Goal: Check status: Check status

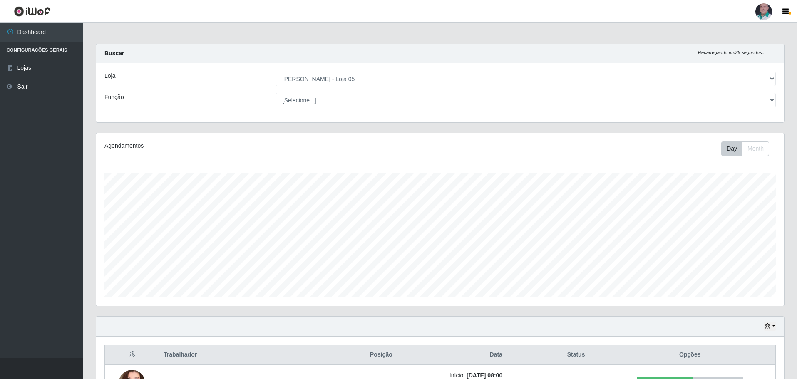
select select "252"
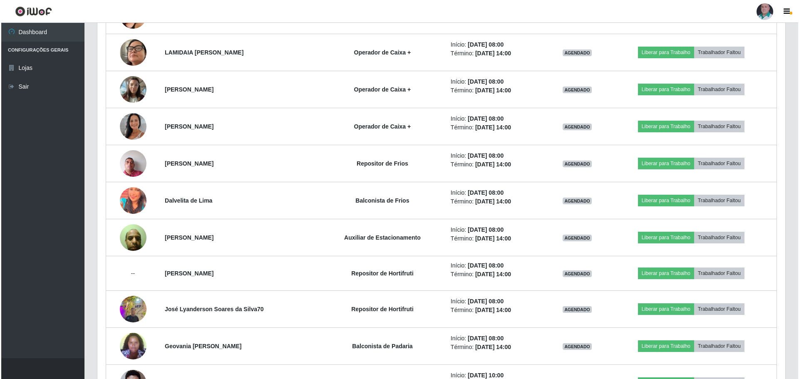
scroll to position [458, 0]
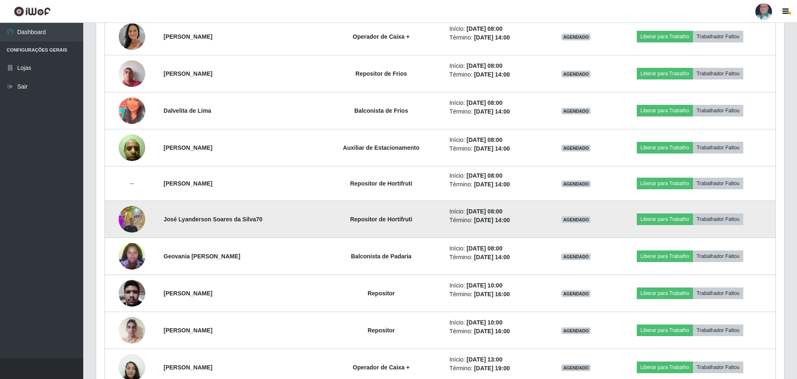
click at [137, 216] on img at bounding box center [132, 218] width 27 height 35
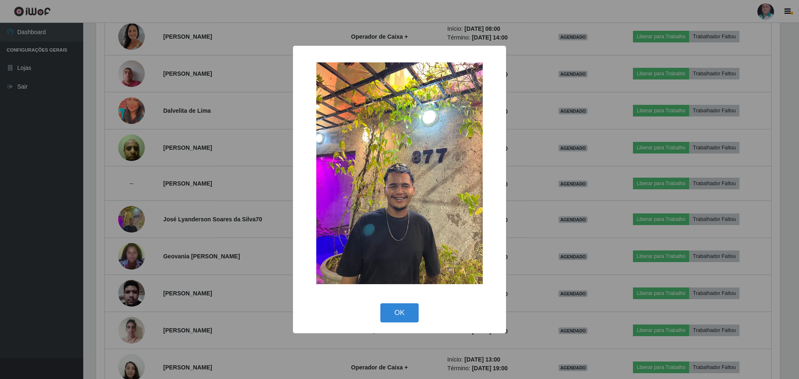
click at [138, 215] on div "× OK Cancel" at bounding box center [399, 189] width 799 height 379
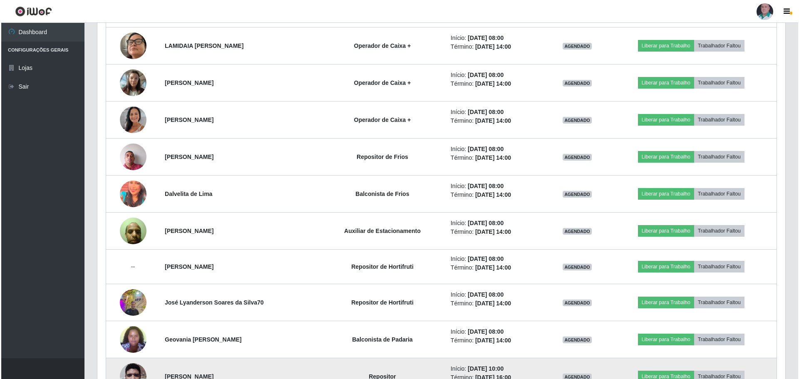
scroll to position [371, 0]
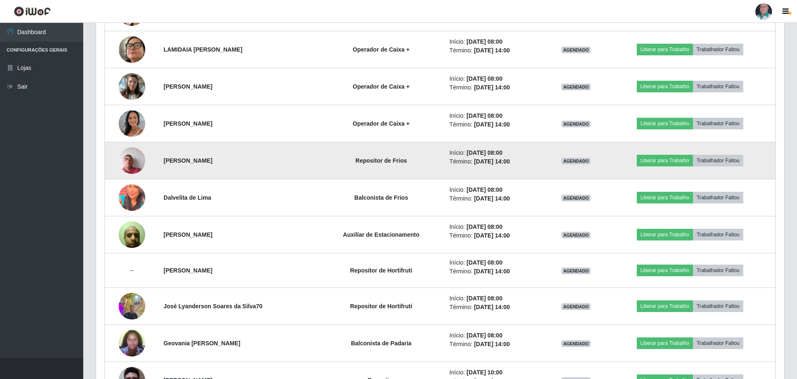
click at [134, 162] on img at bounding box center [132, 160] width 27 height 35
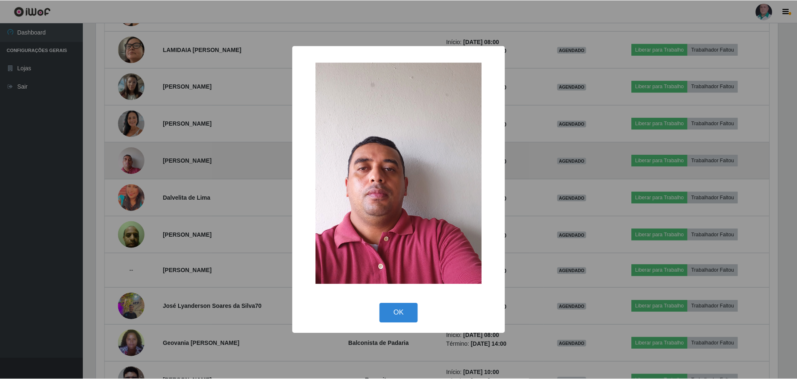
scroll to position [173, 684]
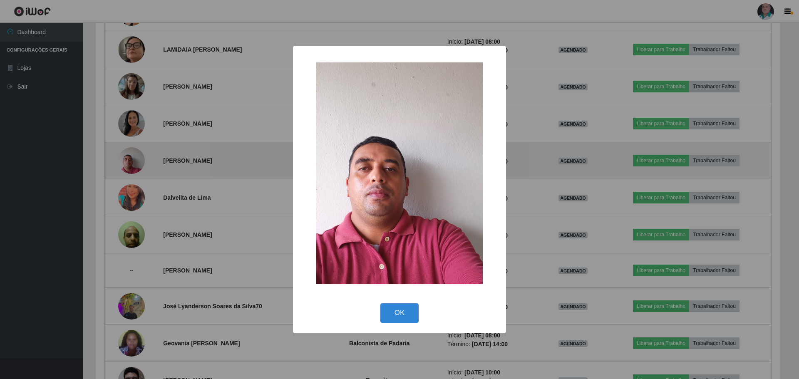
click at [134, 162] on div "× OK Cancel" at bounding box center [399, 189] width 799 height 379
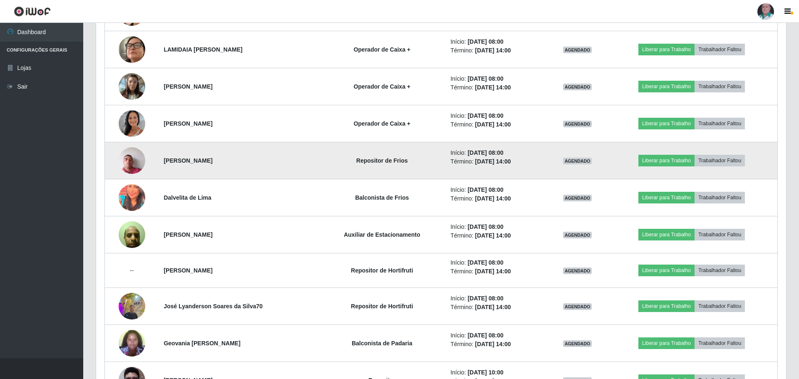
scroll to position [173, 688]
click at [134, 162] on img at bounding box center [132, 160] width 27 height 35
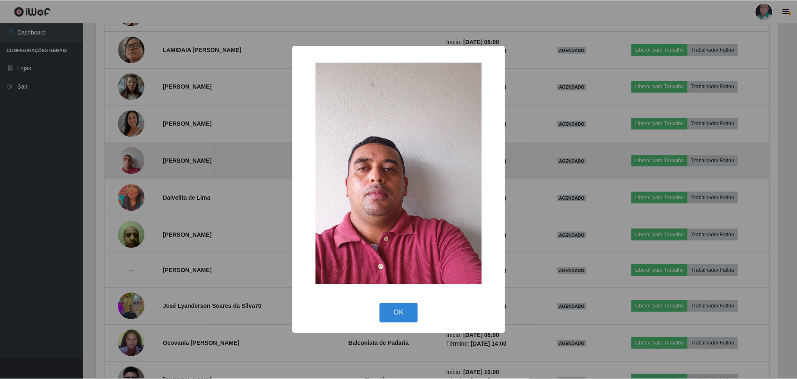
scroll to position [173, 684]
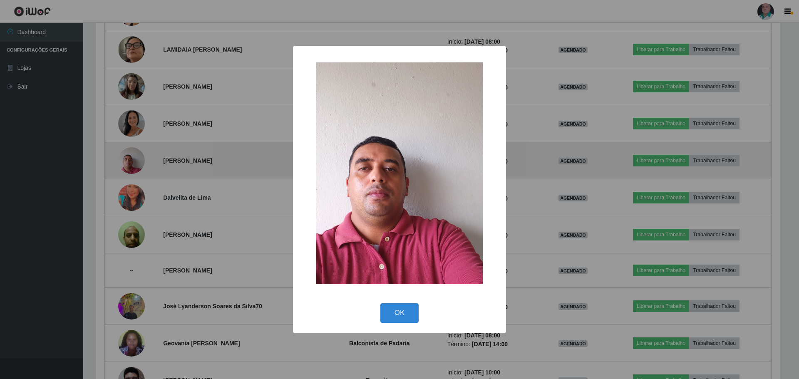
click at [134, 162] on div "× OK Cancel" at bounding box center [399, 189] width 799 height 379
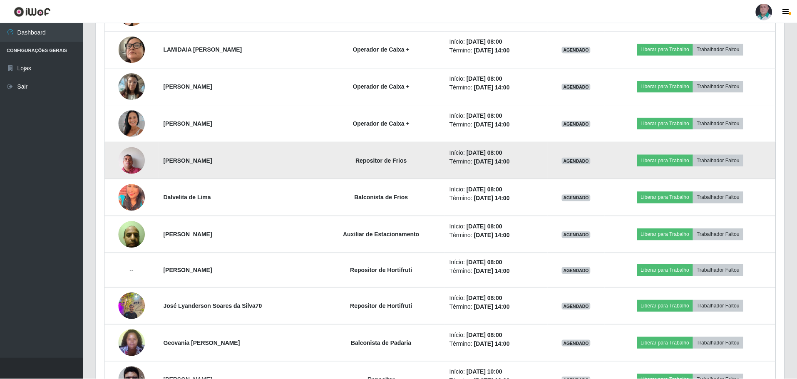
scroll to position [173, 688]
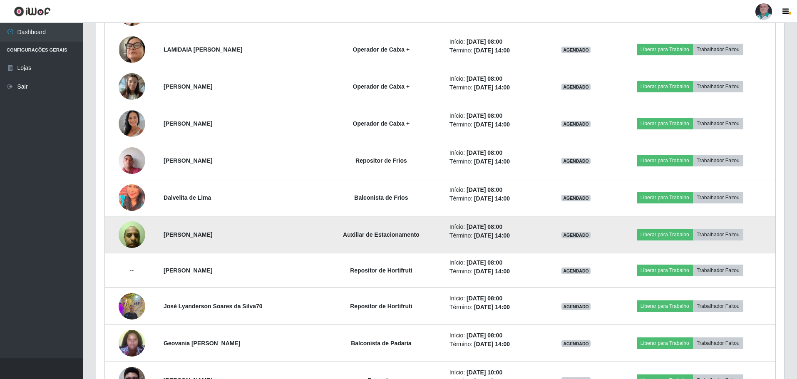
click at [128, 231] on img at bounding box center [132, 234] width 27 height 35
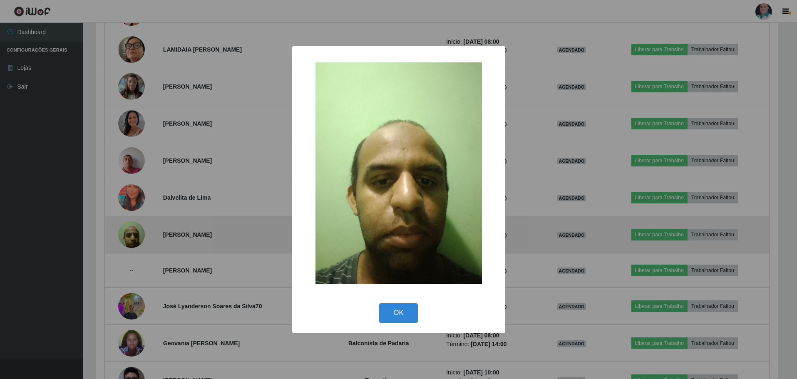
scroll to position [173, 684]
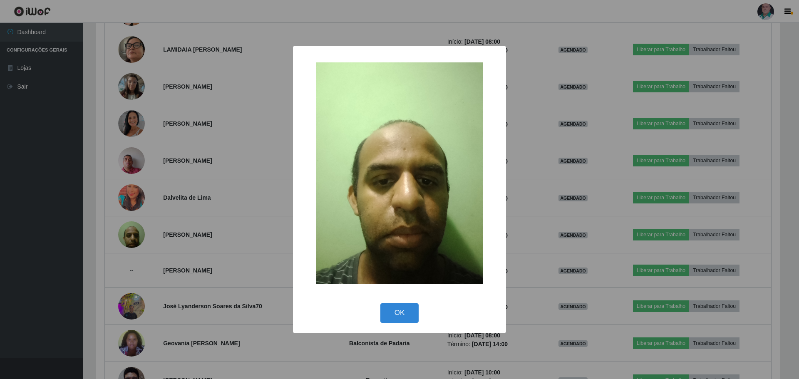
click at [127, 231] on div "× OK Cancel" at bounding box center [399, 189] width 799 height 379
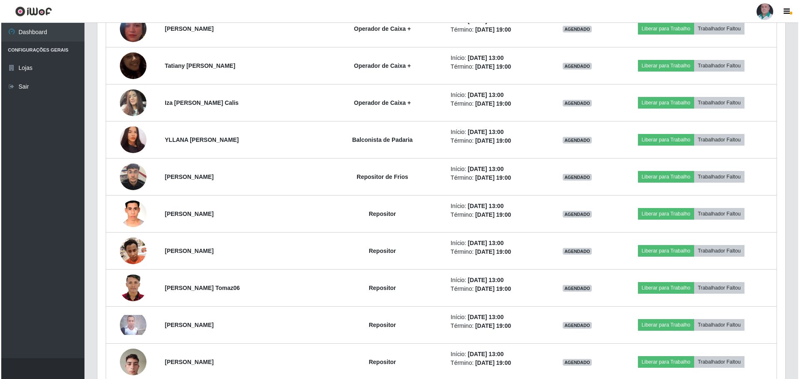
scroll to position [829, 0]
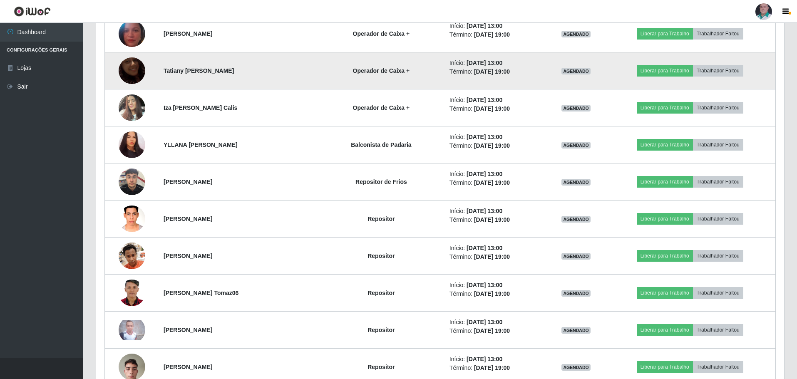
click at [139, 73] on img at bounding box center [132, 70] width 27 height 47
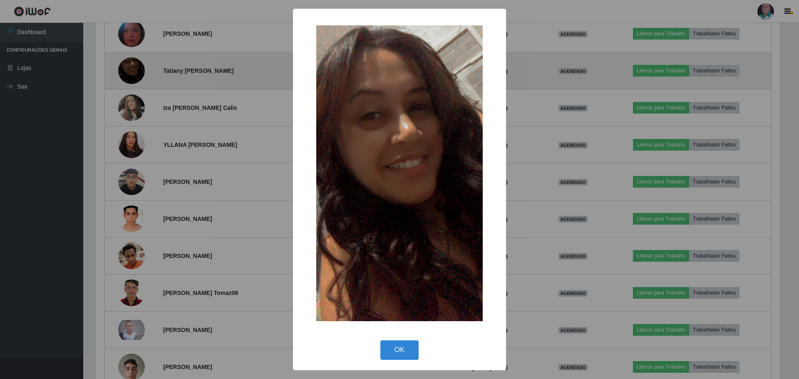
click at [139, 73] on div "× OK Cancel" at bounding box center [399, 189] width 799 height 379
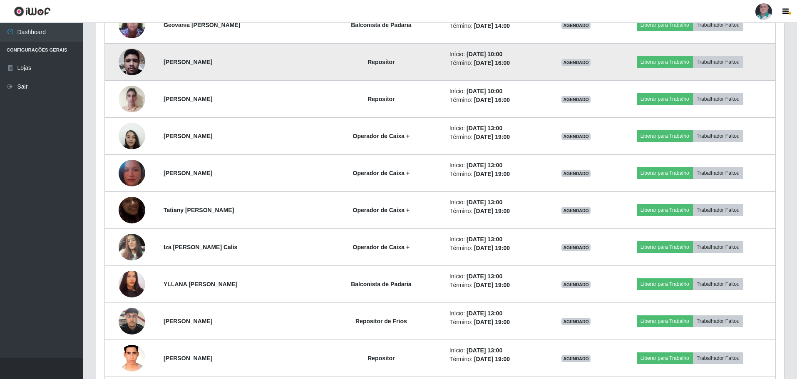
scroll to position [621, 0]
